Goal: Transaction & Acquisition: Purchase product/service

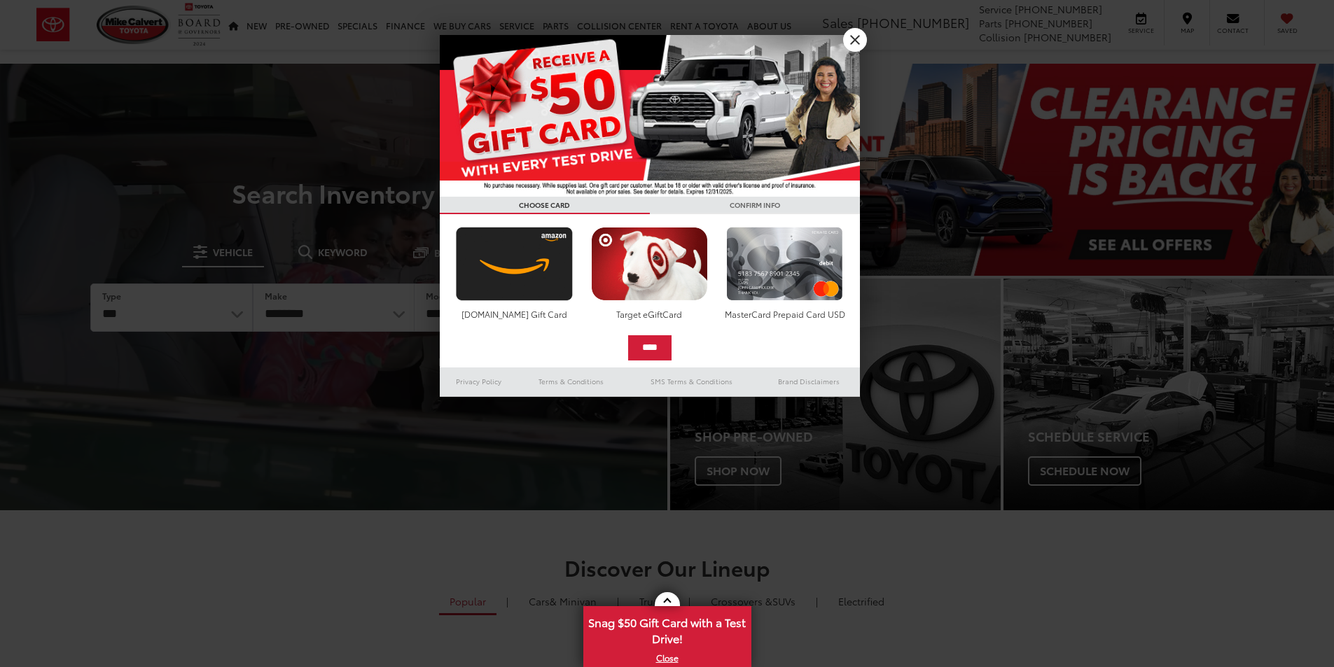
click at [258, 56] on div at bounding box center [667, 333] width 1334 height 667
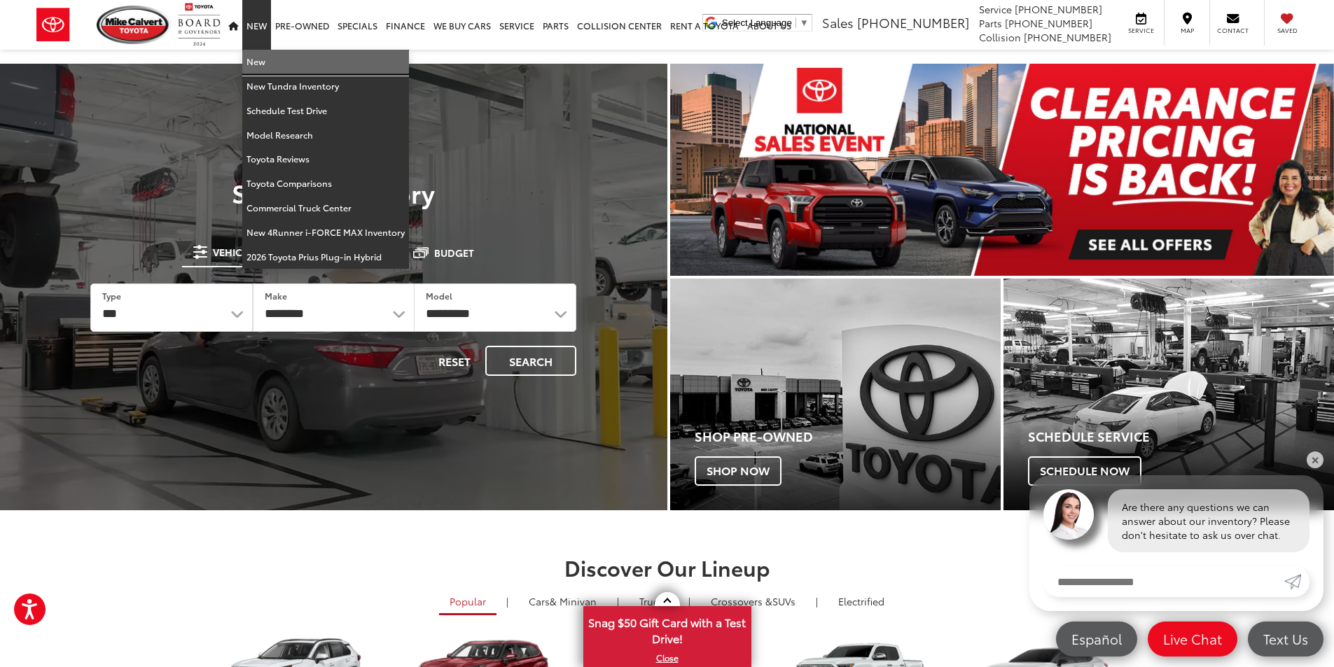
click at [261, 65] on link "New" at bounding box center [325, 62] width 167 height 25
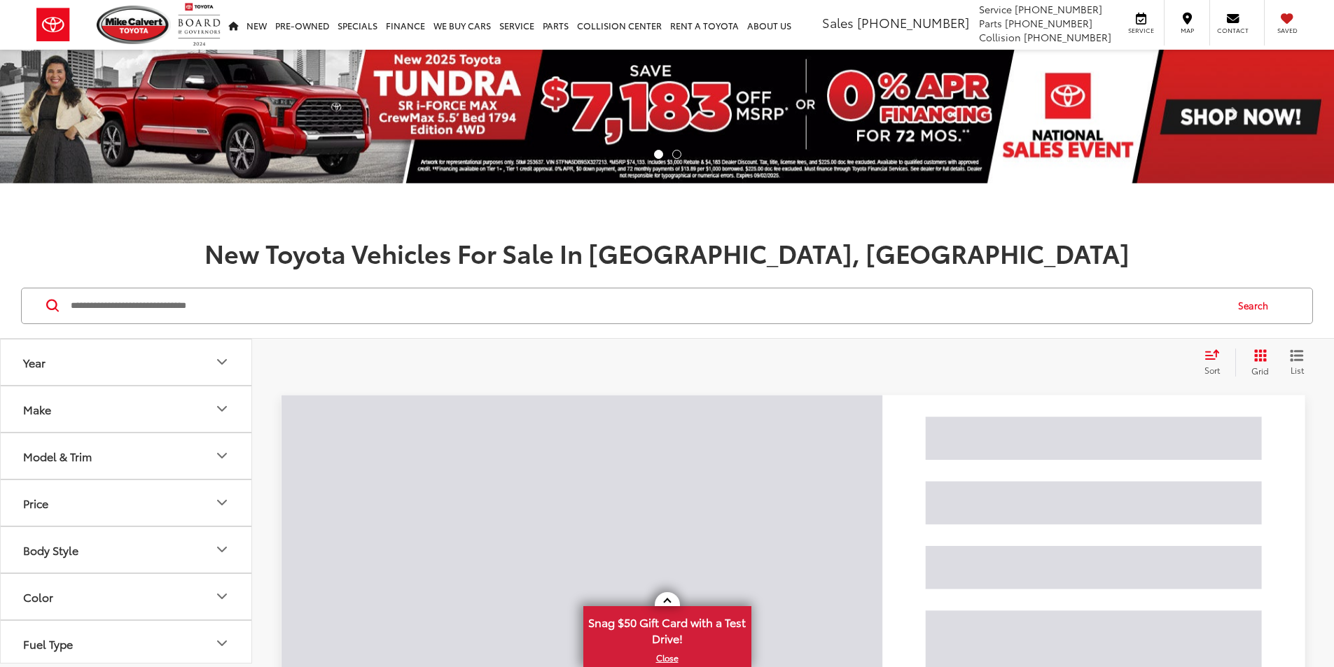
click at [187, 462] on button "Model & Trim" at bounding box center [127, 456] width 252 height 46
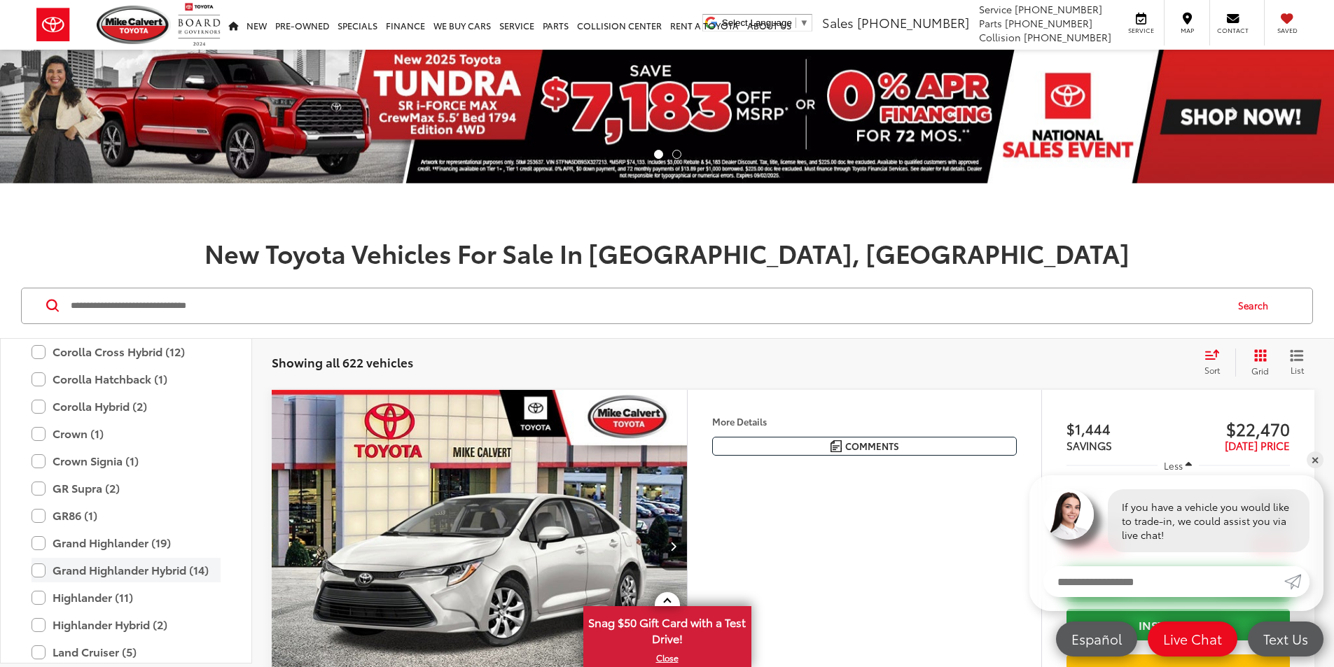
click at [36, 573] on label "Grand Highlander Hybrid (14)" at bounding box center [126, 570] width 189 height 25
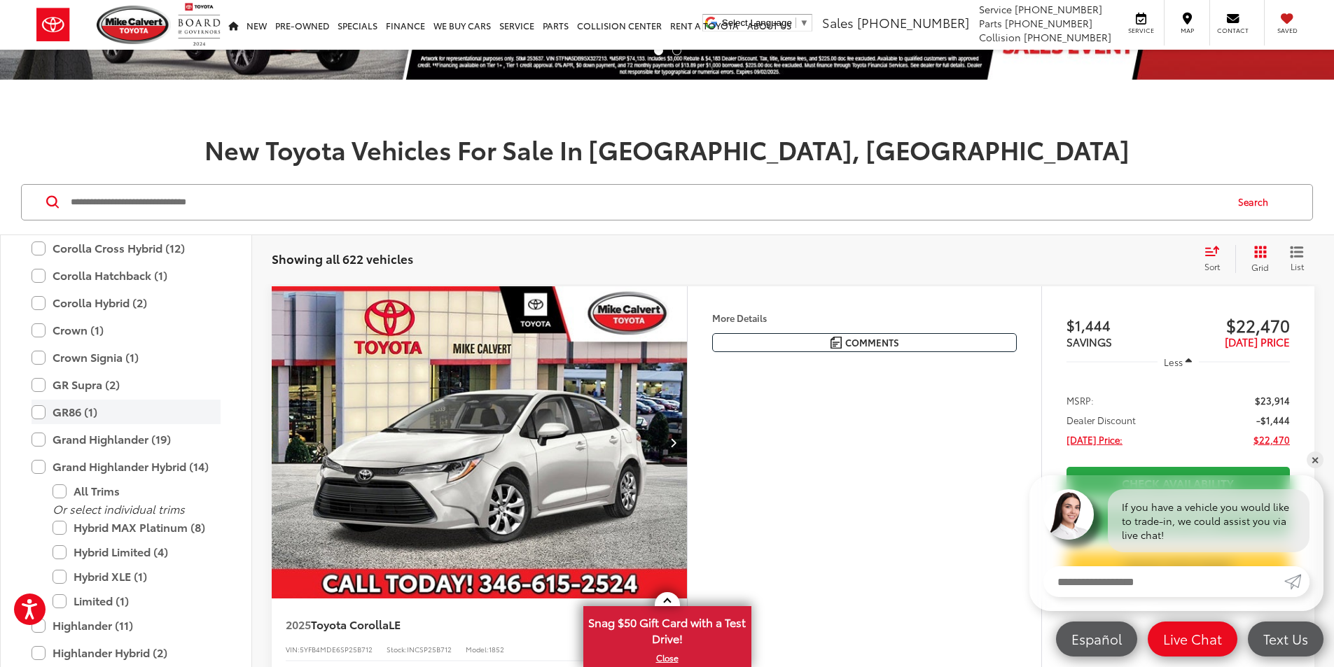
scroll to position [140, 0]
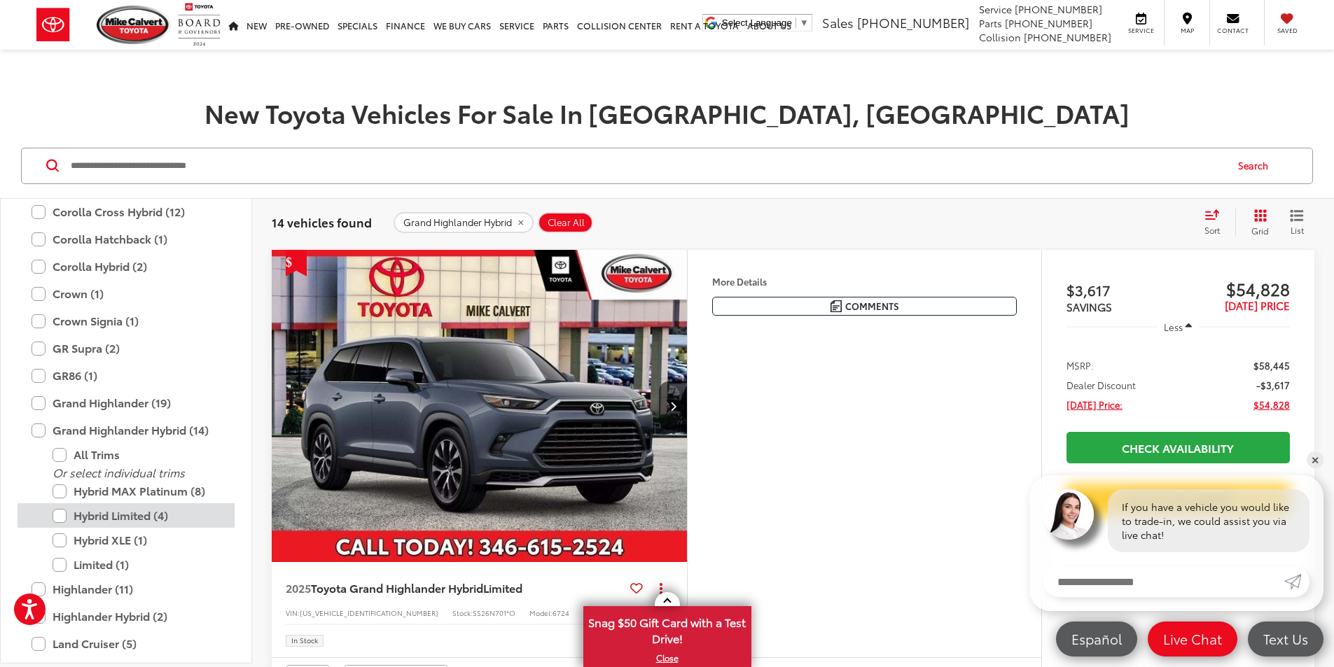
click at [63, 517] on label "Hybrid Limited (4)" at bounding box center [137, 515] width 168 height 25
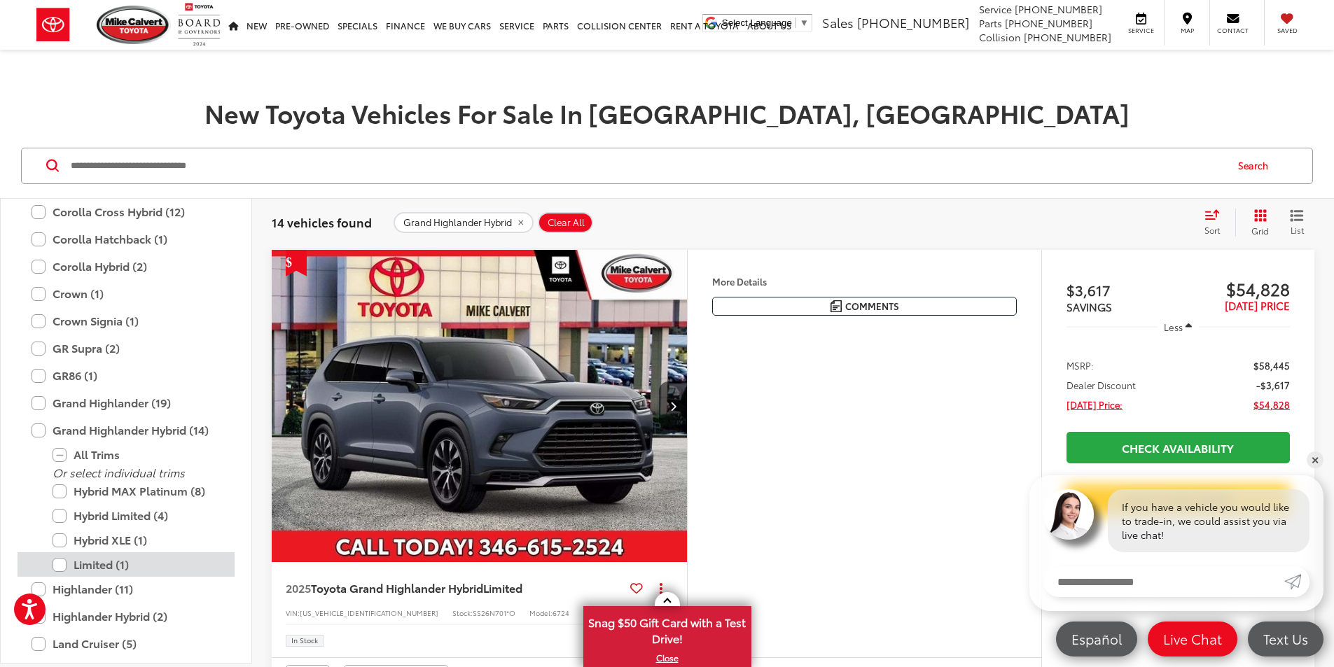
click at [61, 561] on label "Limited (1)" at bounding box center [137, 564] width 168 height 25
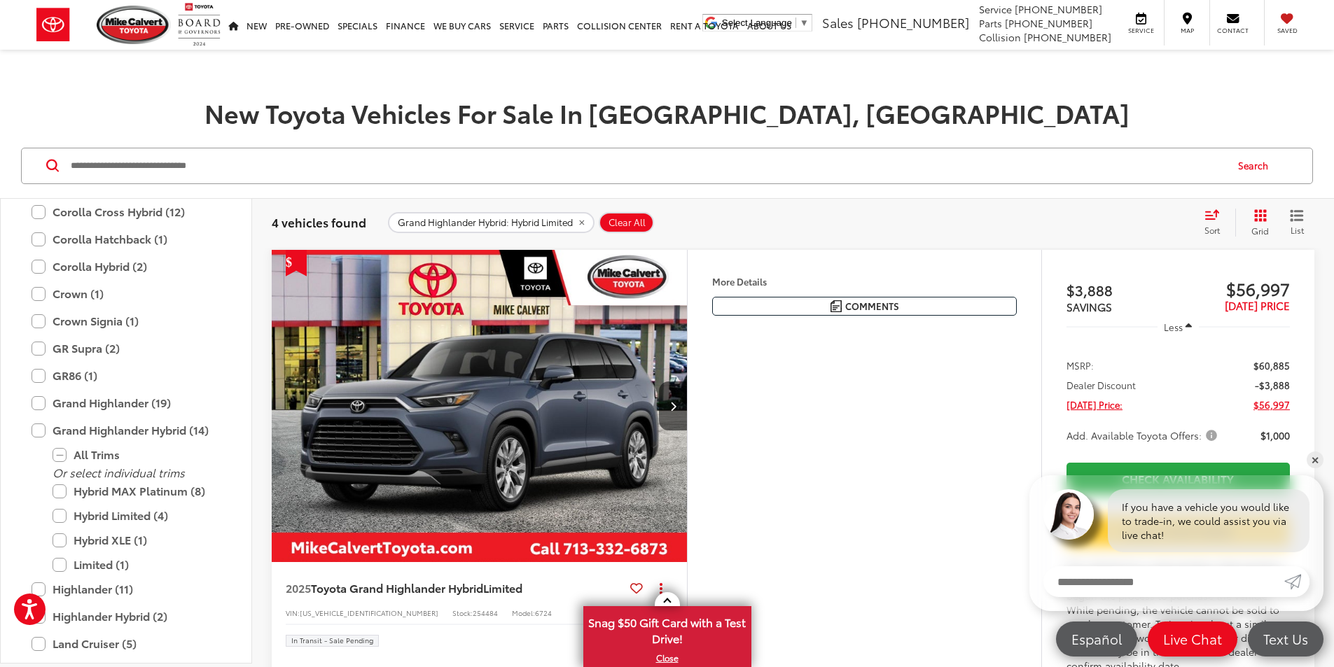
click at [1256, 220] on icon "Grid View" at bounding box center [1260, 215] width 13 height 13
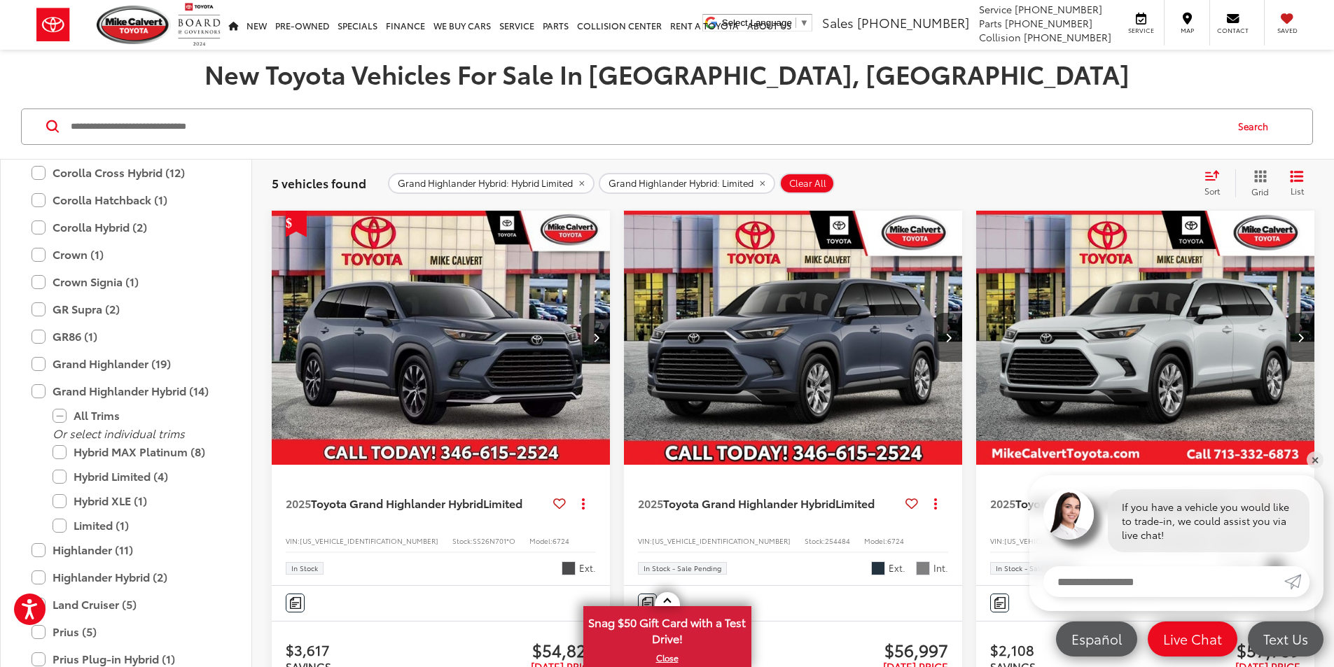
scroll to position [210, 0]
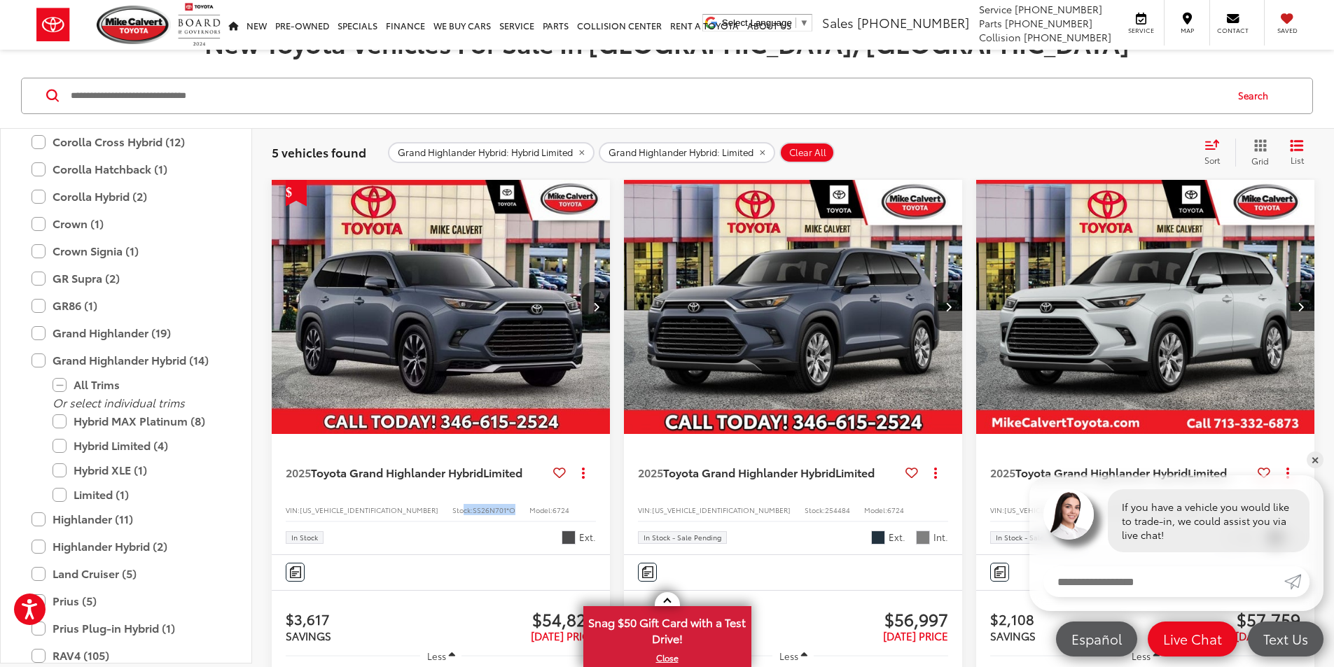
drag, startPoint x: 453, startPoint y: 443, endPoint x: 398, endPoint y: 443, distance: 55.3
click at [398, 504] on div "VIN: 5TDACAB52SS056953 Stock: SS26N701*O Model: 6724" at bounding box center [441, 509] width 310 height 10
click at [431, 521] on div "In Stock Ext." at bounding box center [441, 533] width 310 height 24
